Goal: Task Accomplishment & Management: Complete application form

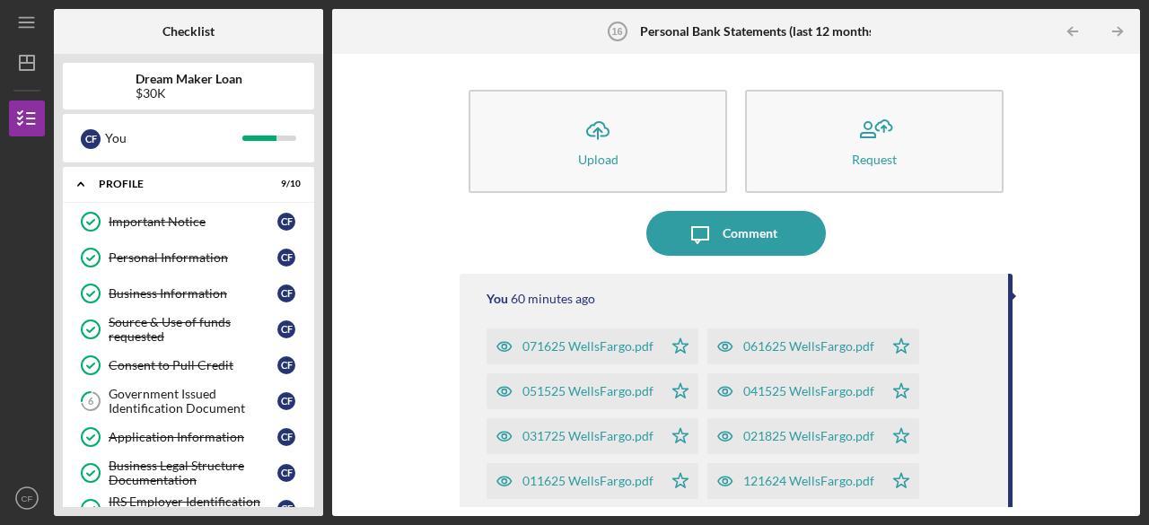
scroll to position [547, 0]
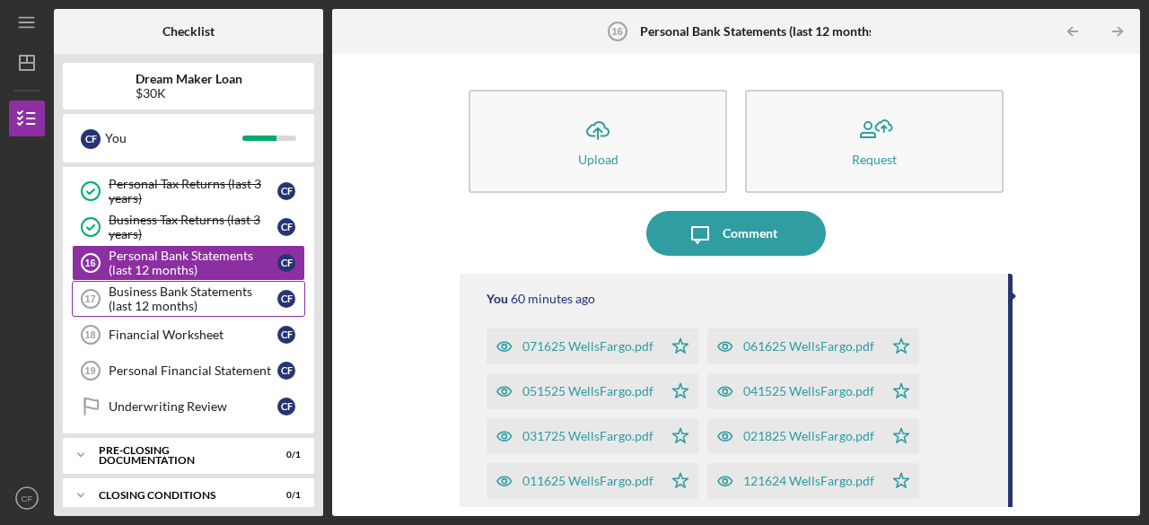
drag, startPoint x: 300, startPoint y: 262, endPoint x: 196, endPoint y: 299, distance: 110.4
click at [196, 299] on div "Business Plan Business Plan C F Resume Resume C F Paystubs (last 3 received) Pa…" at bounding box center [188, 250] width 251 height 368
click at [196, 299] on div "Business Bank Statements (last 12 months)" at bounding box center [193, 298] width 169 height 29
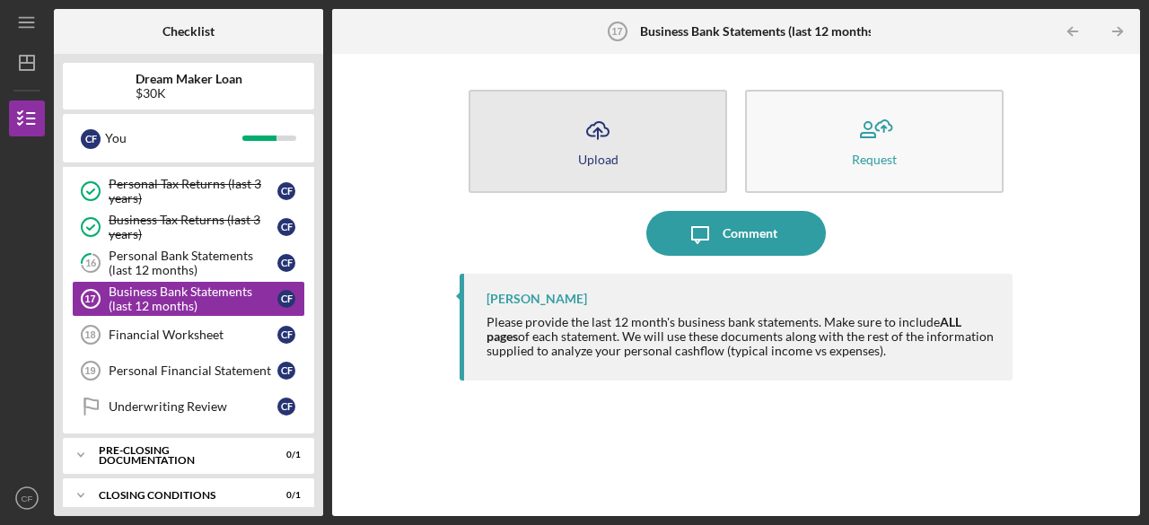
click at [626, 172] on button "Icon/Upload Upload" at bounding box center [597, 141] width 258 height 103
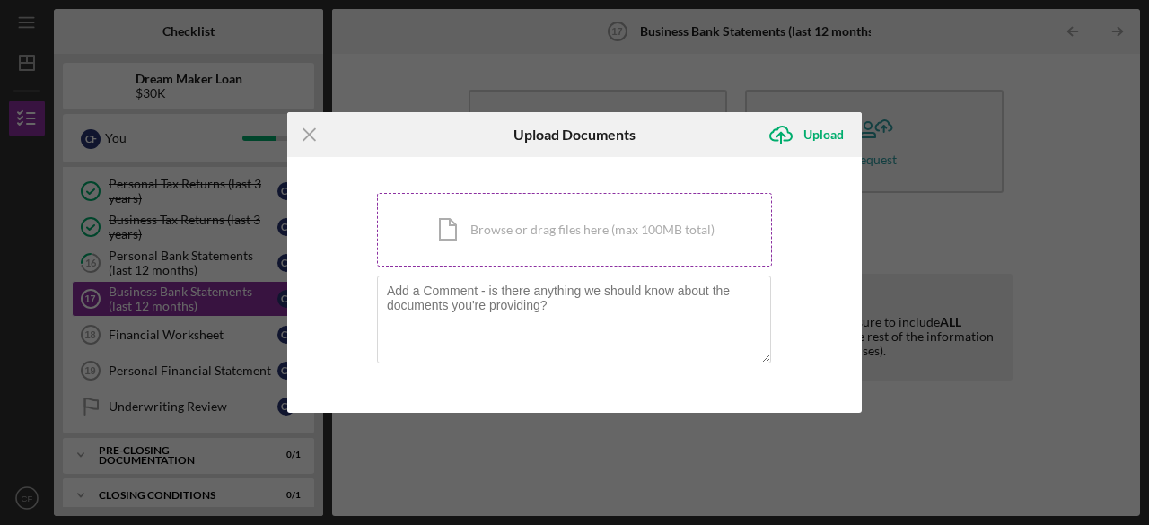
click at [564, 236] on div "Icon/Document Browse or drag files here (max 100MB total) Tap to choose files o…" at bounding box center [574, 230] width 395 height 74
